Goal: Register for event/course

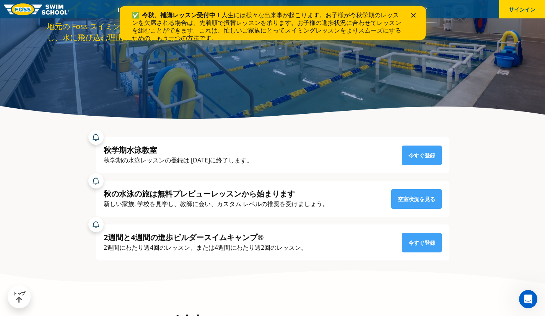
click at [415, 15] on icon "近い" at bounding box center [413, 15] width 5 height 5
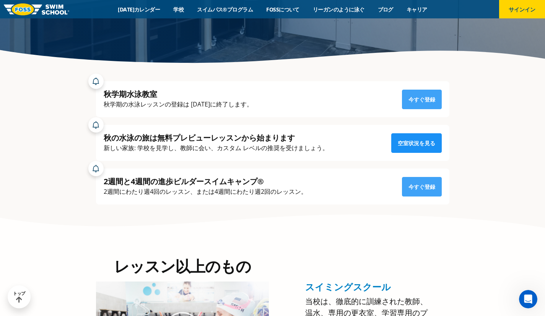
scroll to position [164, 0]
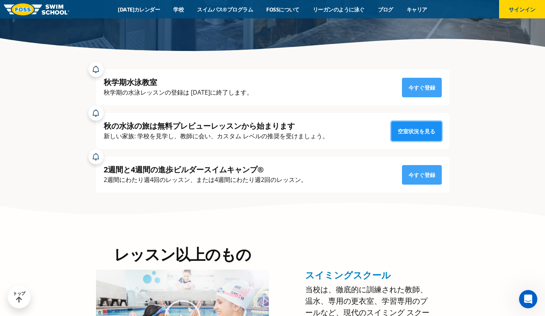
click at [428, 129] on font "空室状況を見る" at bounding box center [417, 130] width 38 height 7
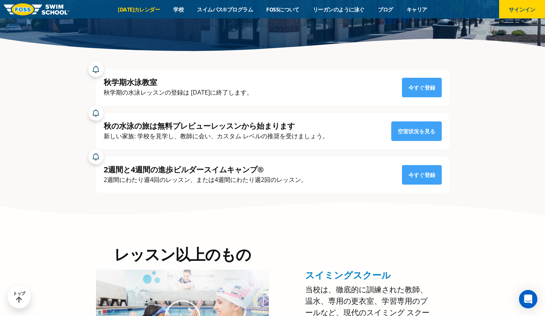
click at [157, 9] on font "[DATE]カレンダー" at bounding box center [139, 9] width 42 height 7
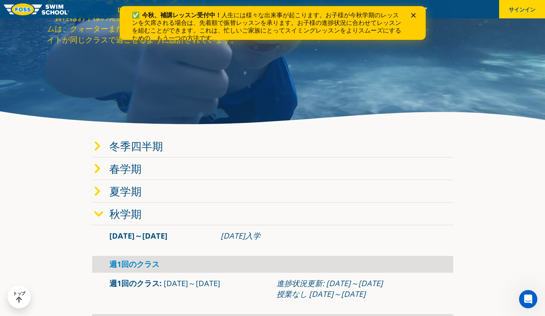
scroll to position [90, 0]
click at [151, 148] on font "冬季四半期" at bounding box center [136, 146] width 54 height 15
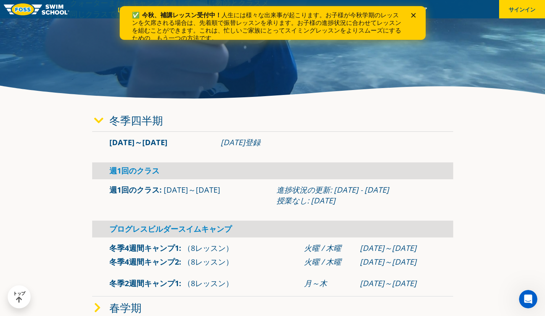
scroll to position [116, 0]
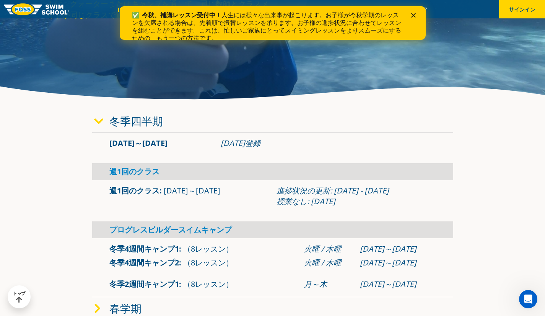
click at [414, 14] on polygon "近い" at bounding box center [413, 15] width 5 height 5
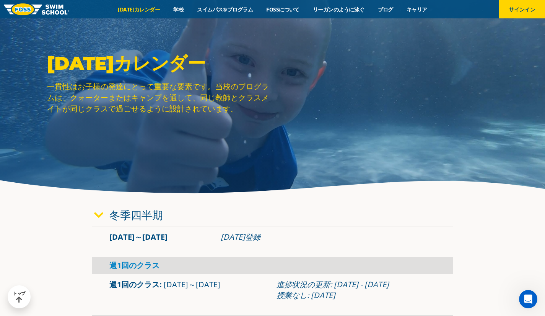
scroll to position [21, 0]
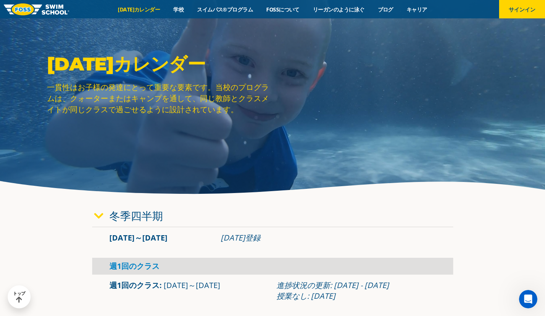
click at [345, 71] on div "2025年カレンダー 一貫性はお子様の発達にとって重要な要素です。当校のプログラムは、クォーターまたはキャンプを通して、同じ教師とクラスメイトが同じクラスで過…" at bounding box center [272, 89] width 459 height 74
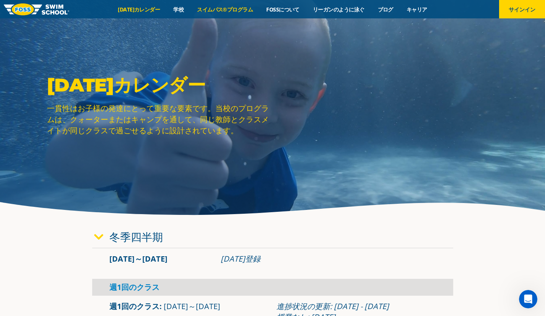
click at [229, 10] on font "スイムパス®プログラム" at bounding box center [225, 9] width 56 height 7
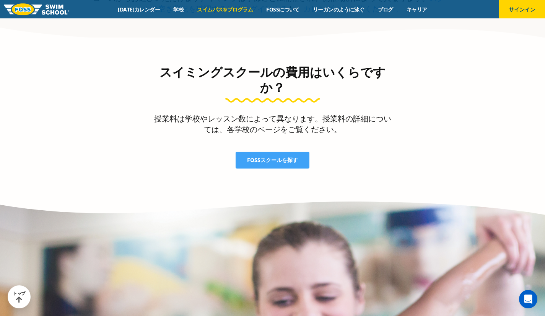
scroll to position [1573, 0]
click at [270, 161] on font "FOSSスクールを探す" at bounding box center [272, 159] width 51 height 7
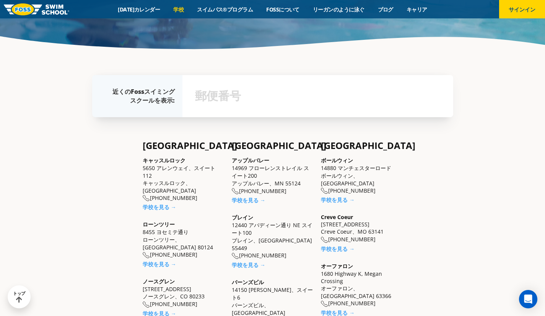
click at [236, 104] on input "text" at bounding box center [318, 96] width 250 height 22
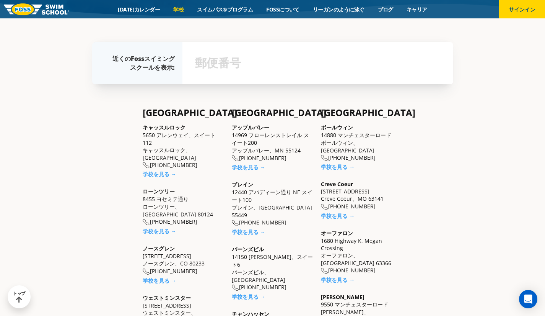
scroll to position [202, 0]
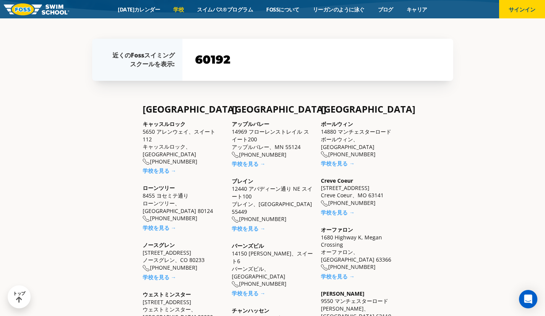
type input "60192"
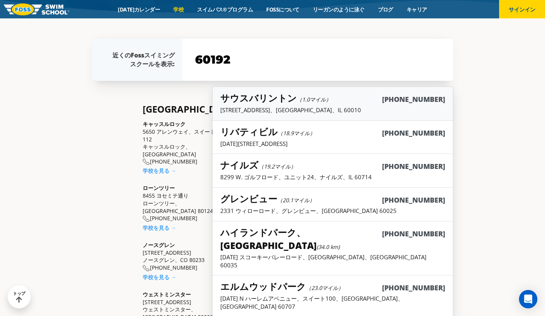
click at [255, 96] on font "サウスバリントン" at bounding box center [258, 97] width 77 height 13
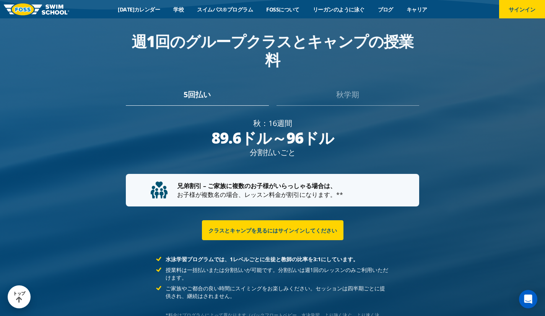
scroll to position [1449, 0]
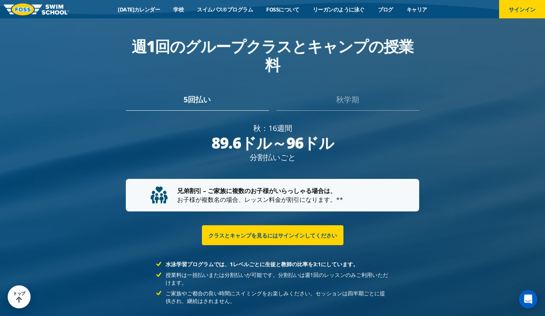
click at [353, 96] on font "秋学期" at bounding box center [347, 99] width 23 height 10
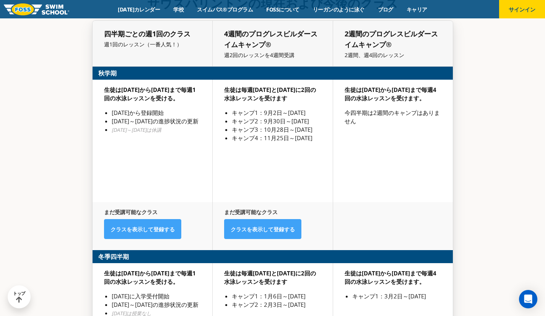
scroll to position [1857, 0]
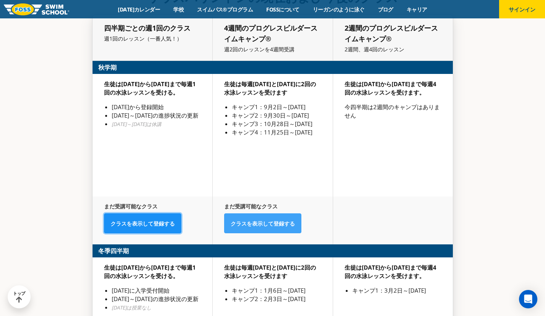
click at [157, 220] on font "クラスを表示して登録する" at bounding box center [143, 223] width 64 height 7
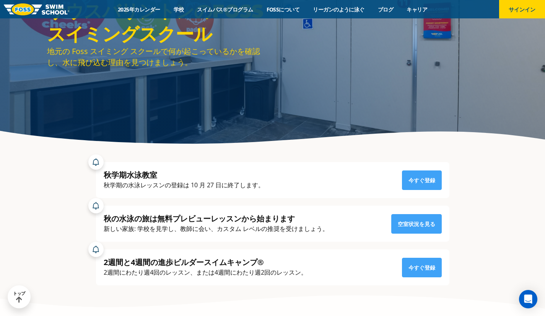
scroll to position [73, 0]
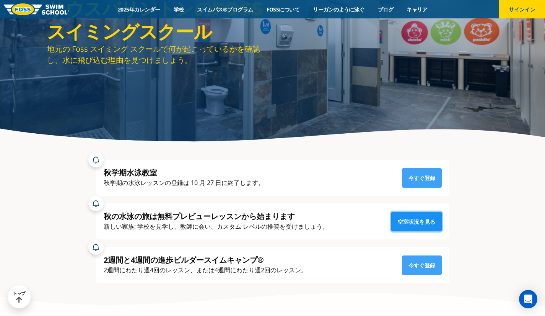
click at [407, 223] on font "空室状況を見る" at bounding box center [417, 221] width 38 height 7
